Goal: Transaction & Acquisition: Purchase product/service

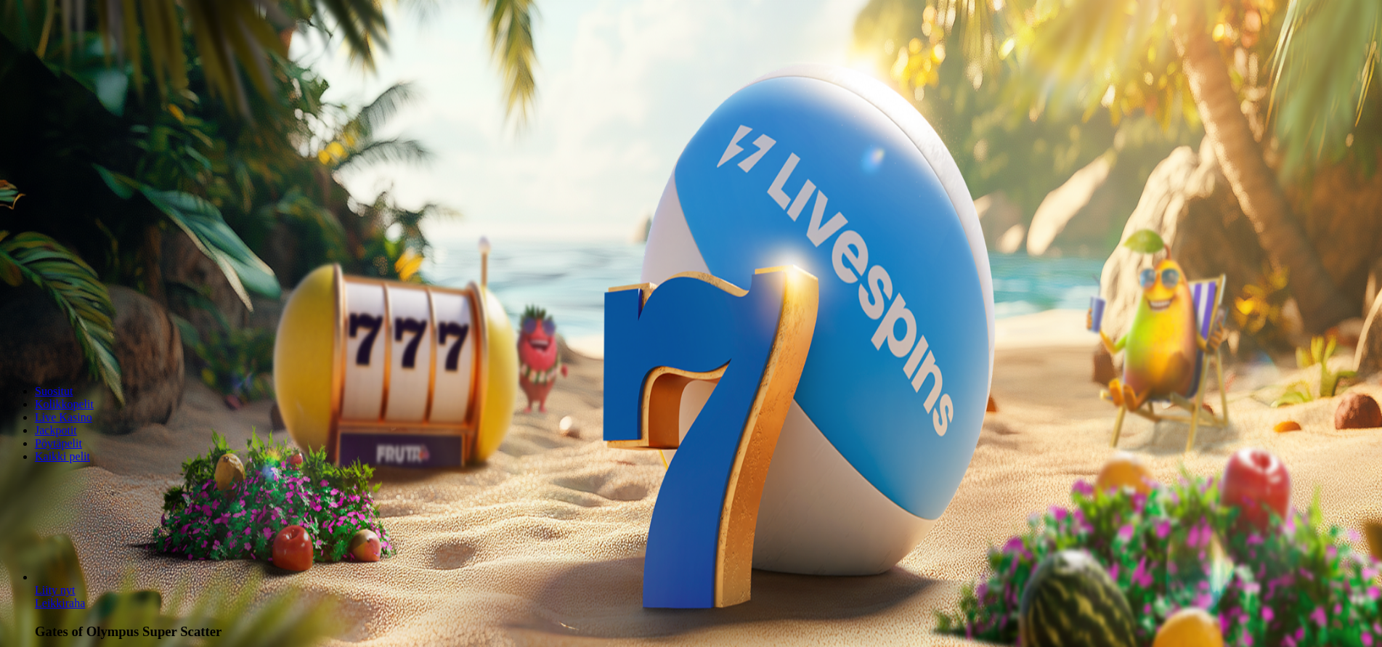
click at [44, 58] on span "Talletus" at bounding box center [28, 52] width 33 height 11
click at [109, 333] on input "***" at bounding box center [57, 340] width 103 height 15
type input "*"
type input "**"
click at [105, 360] on button "TALLETA JA PELAA" at bounding box center [55, 367] width 99 height 15
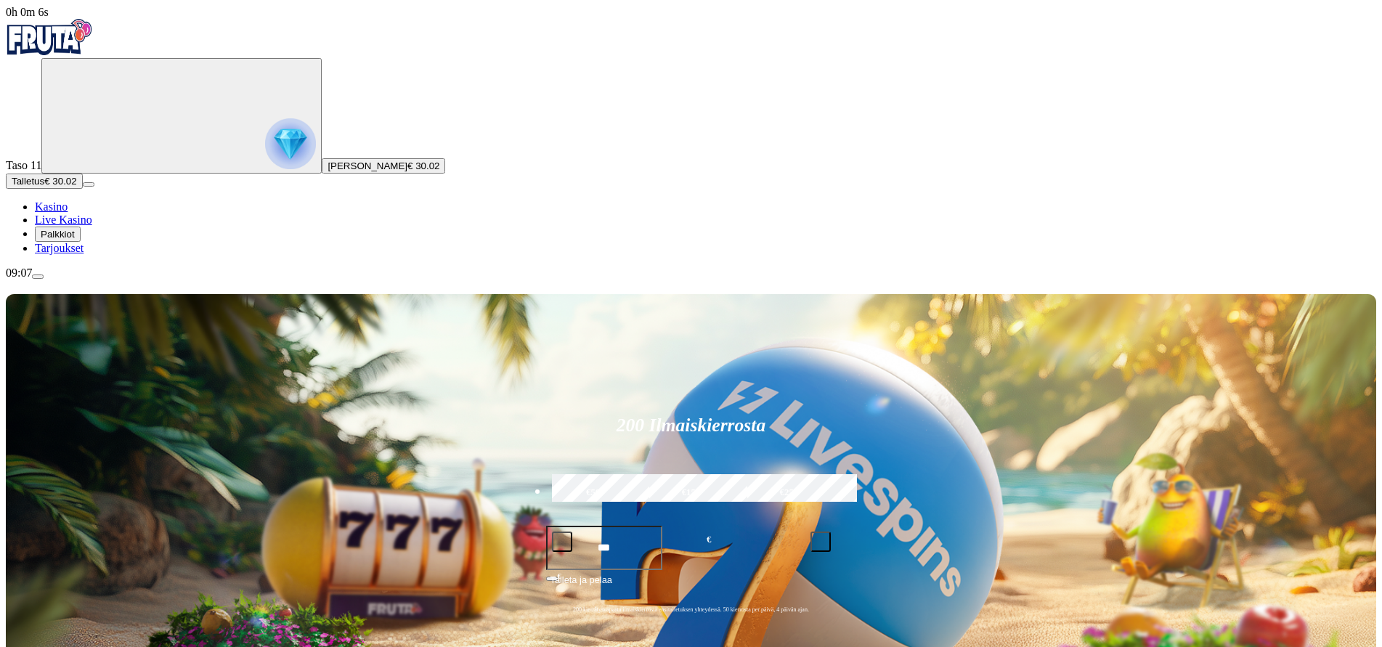
click at [265, 150] on img "Primary" at bounding box center [290, 143] width 51 height 51
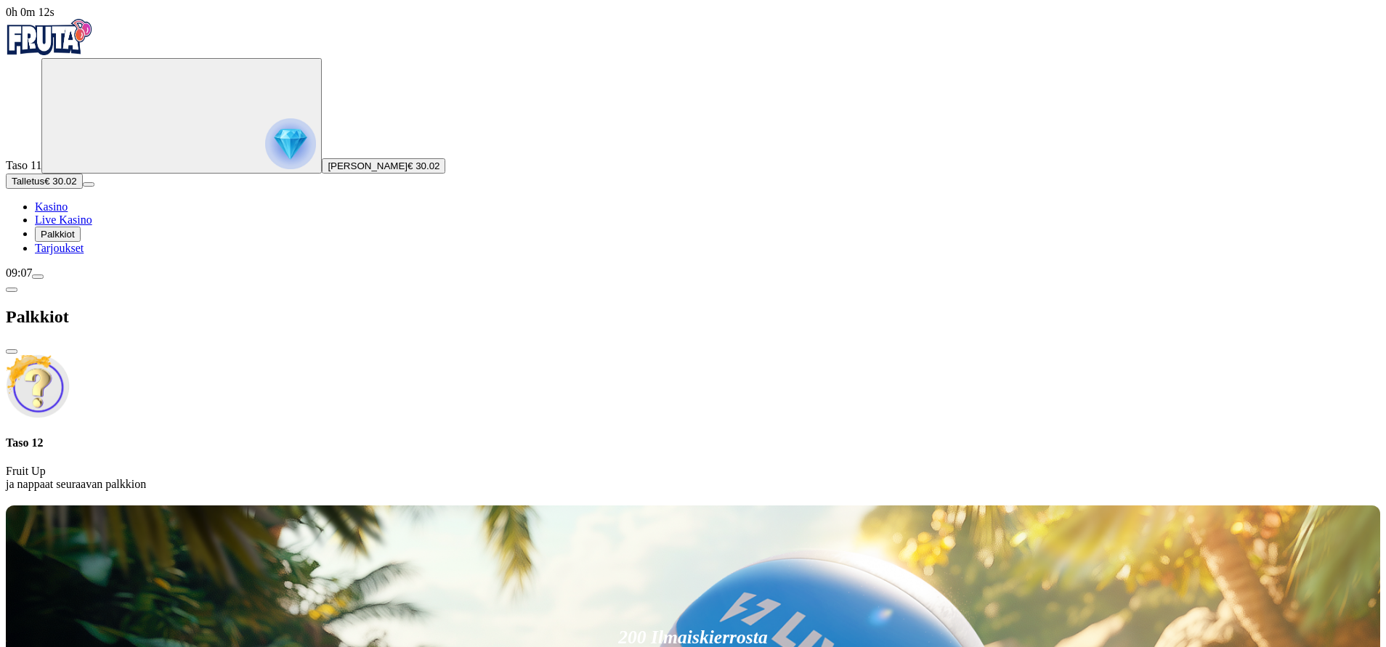
click at [68, 213] on span "Kasino" at bounding box center [51, 207] width 33 height 12
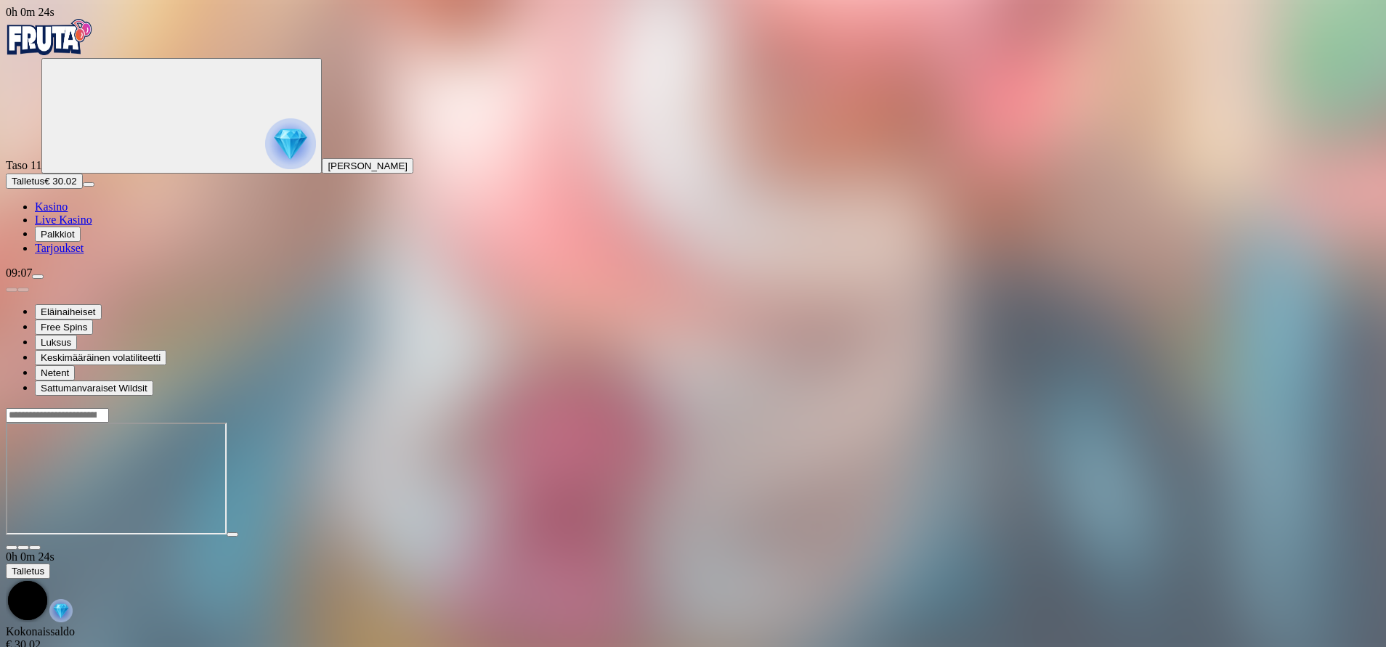
click at [35, 548] on span "fullscreen icon" at bounding box center [35, 548] width 0 height 0
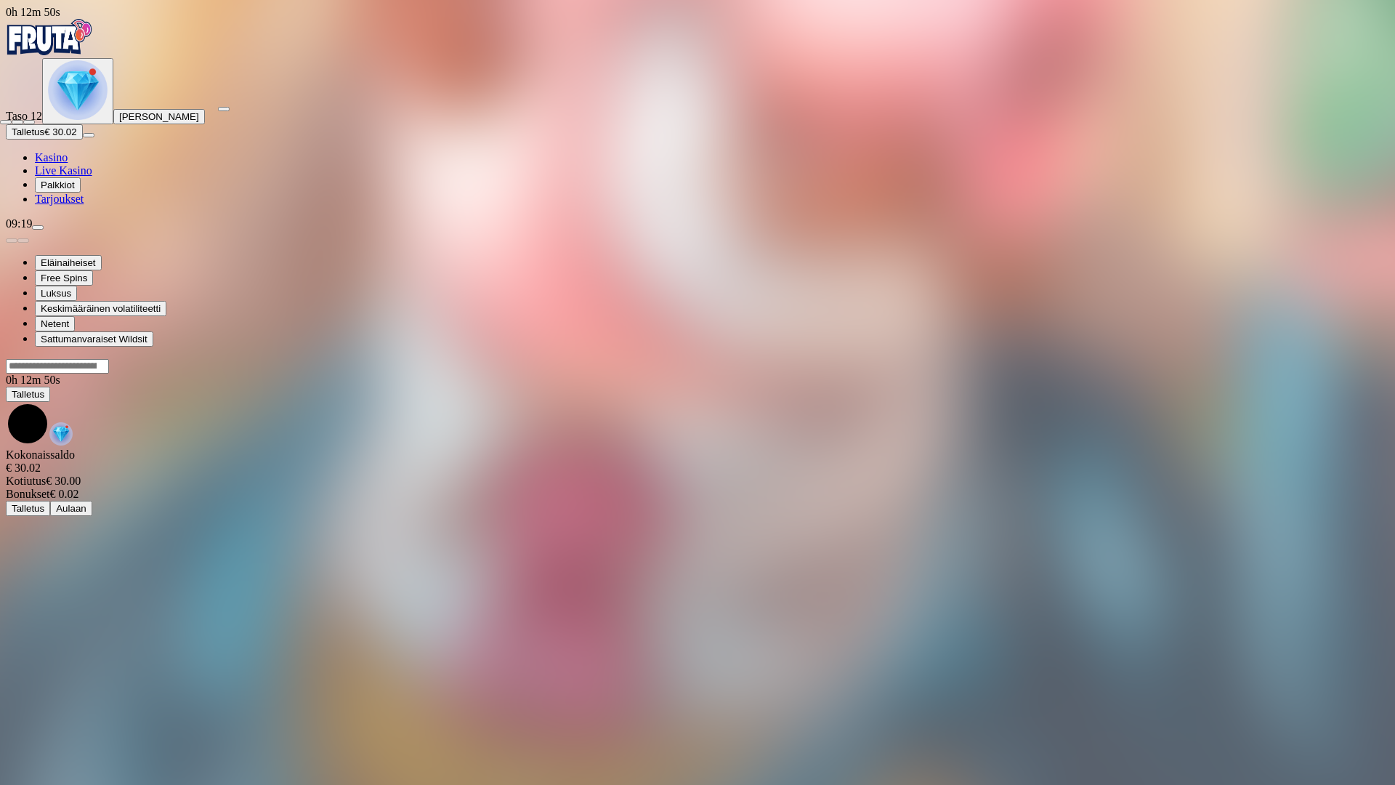
click at [29, 122] on span "fullscreen-exit icon" at bounding box center [29, 122] width 0 height 0
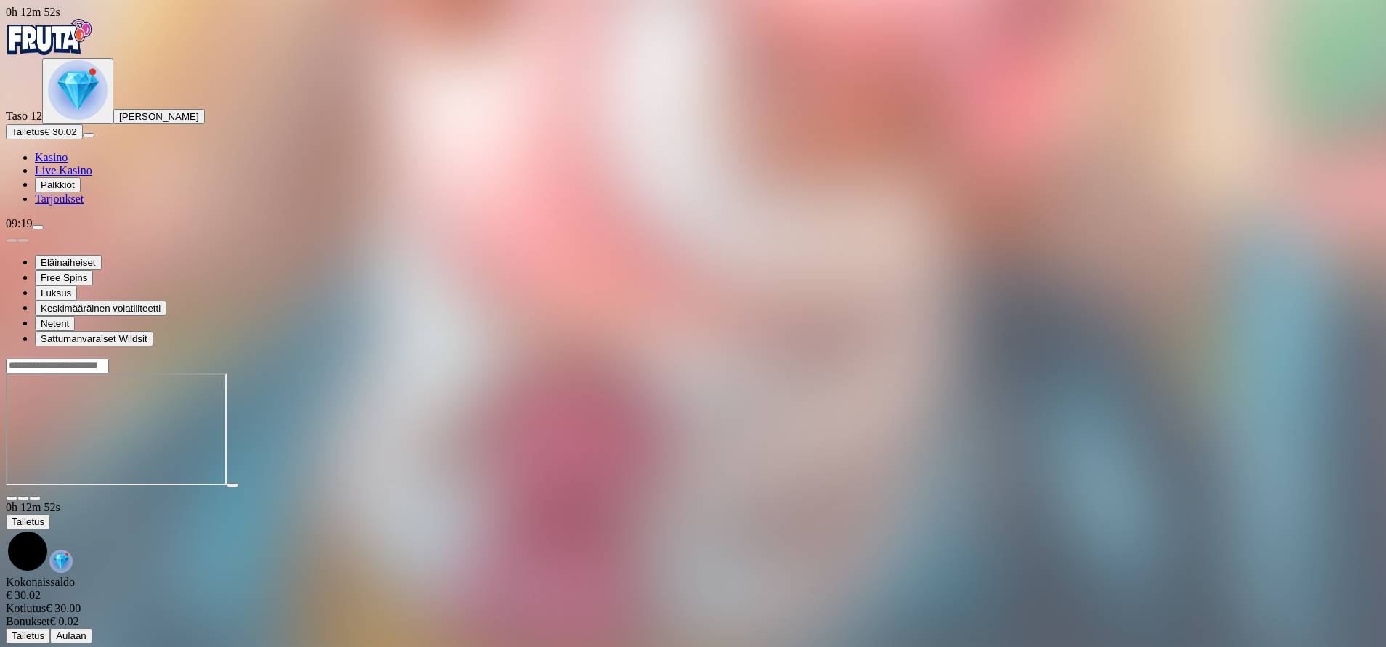
click at [68, 163] on span "Kasino" at bounding box center [51, 157] width 33 height 12
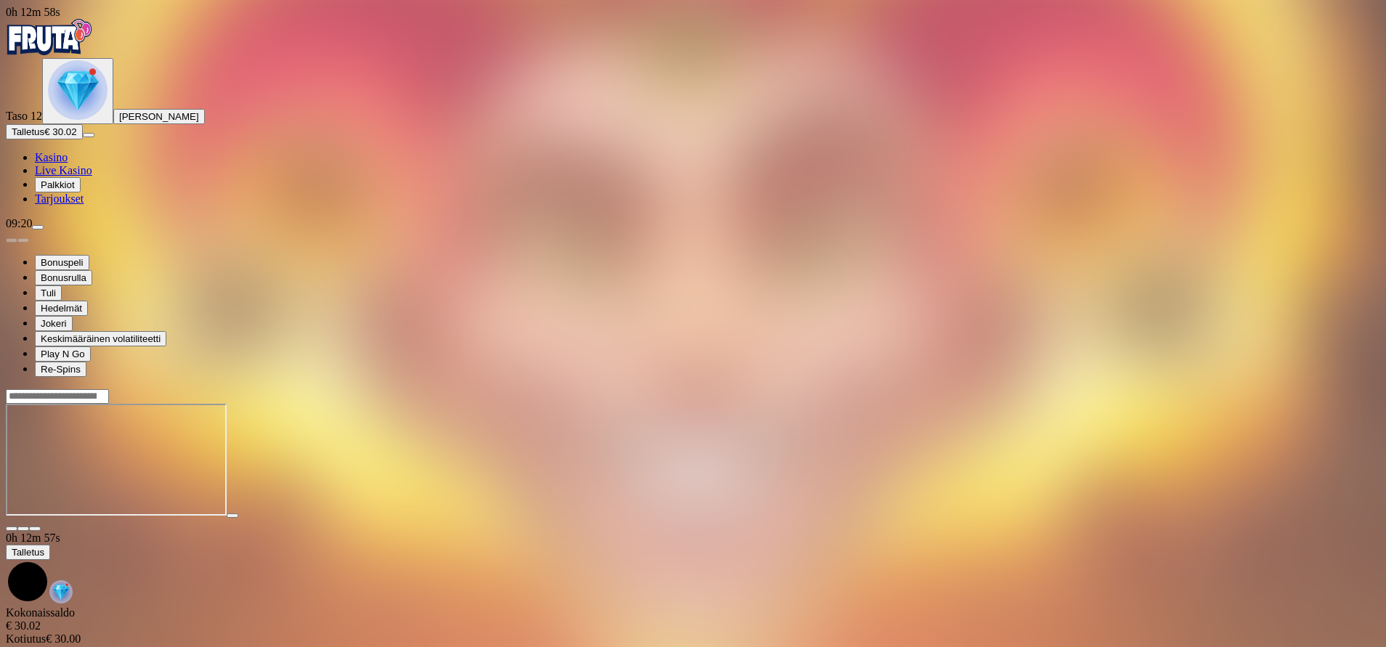
click at [35, 529] on span "fullscreen icon" at bounding box center [35, 529] width 0 height 0
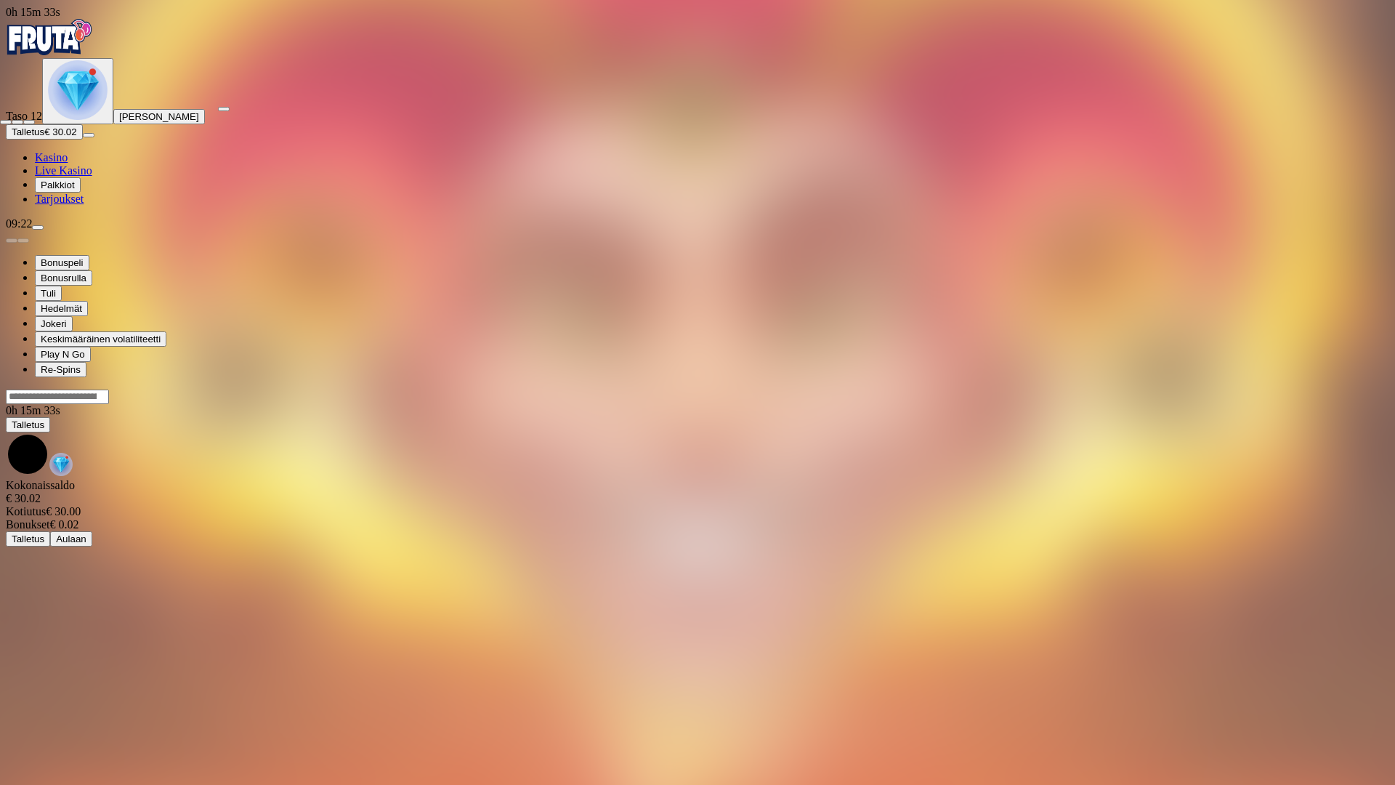
click at [29, 122] on span "fullscreen-exit icon" at bounding box center [29, 122] width 0 height 0
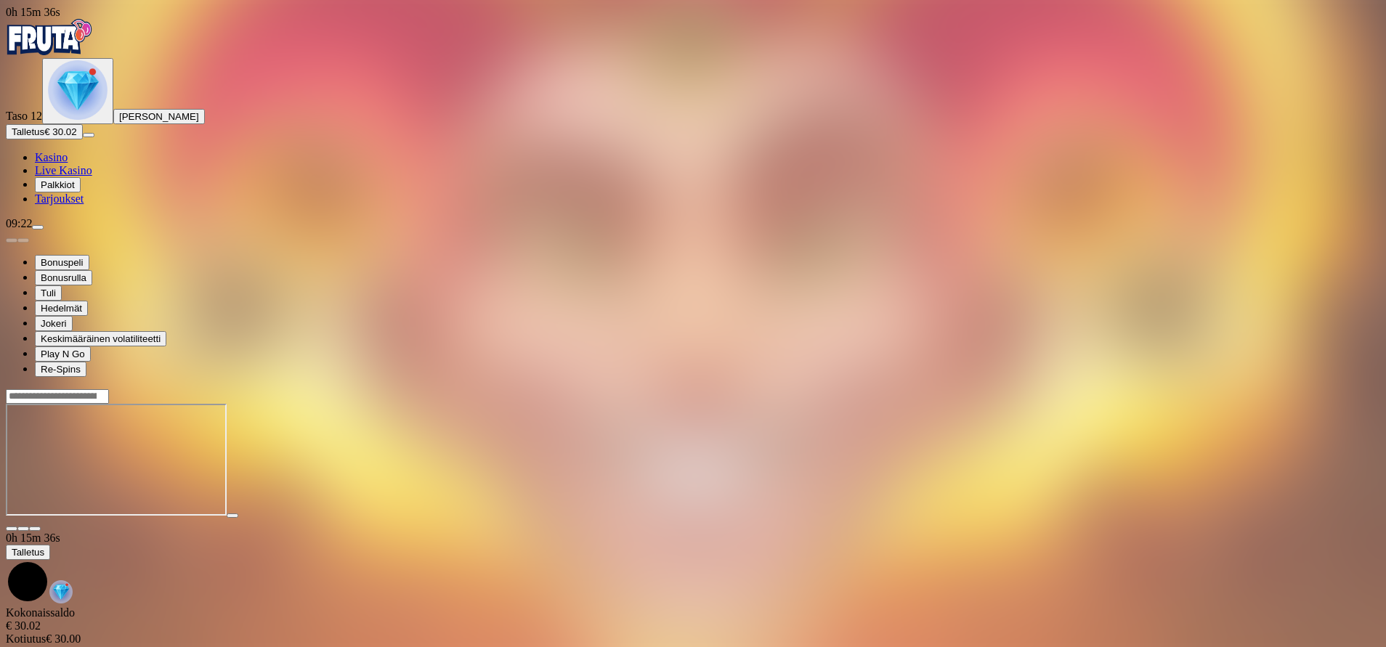
click at [68, 163] on span "Kasino" at bounding box center [51, 157] width 33 height 12
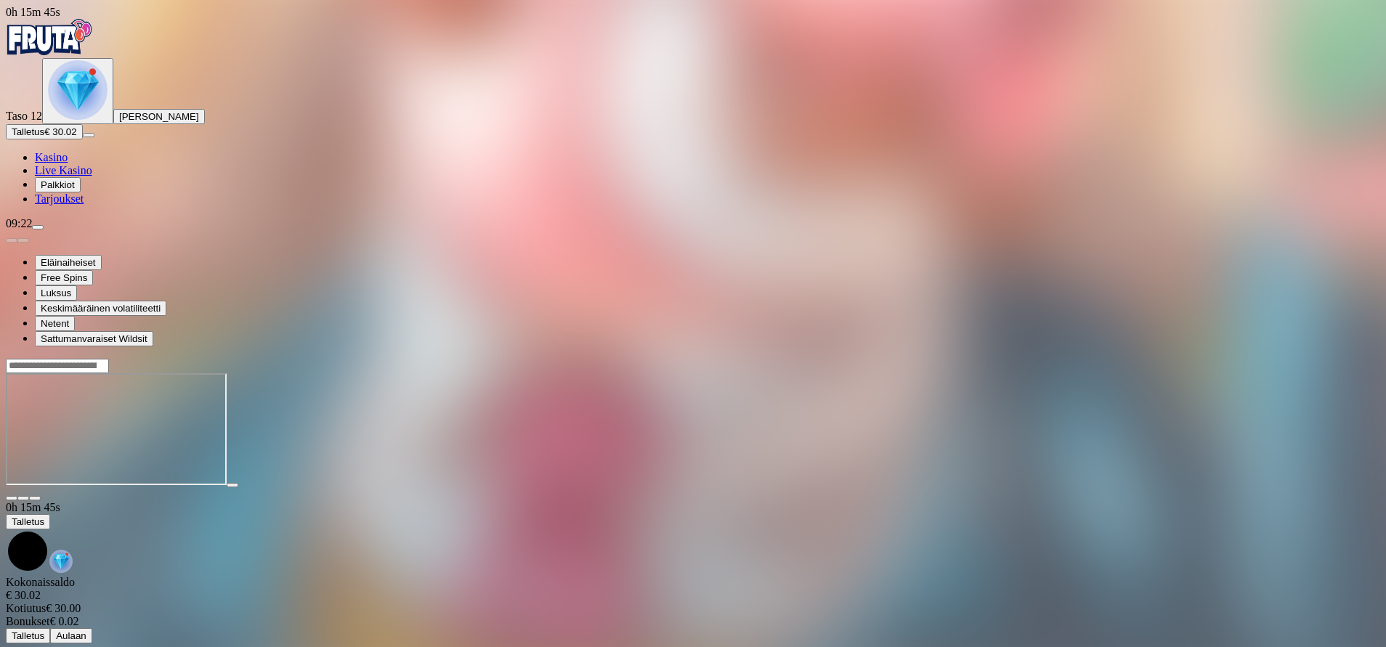
click at [35, 498] on span "fullscreen icon" at bounding box center [35, 498] width 0 height 0
